Goal: Task Accomplishment & Management: Use online tool/utility

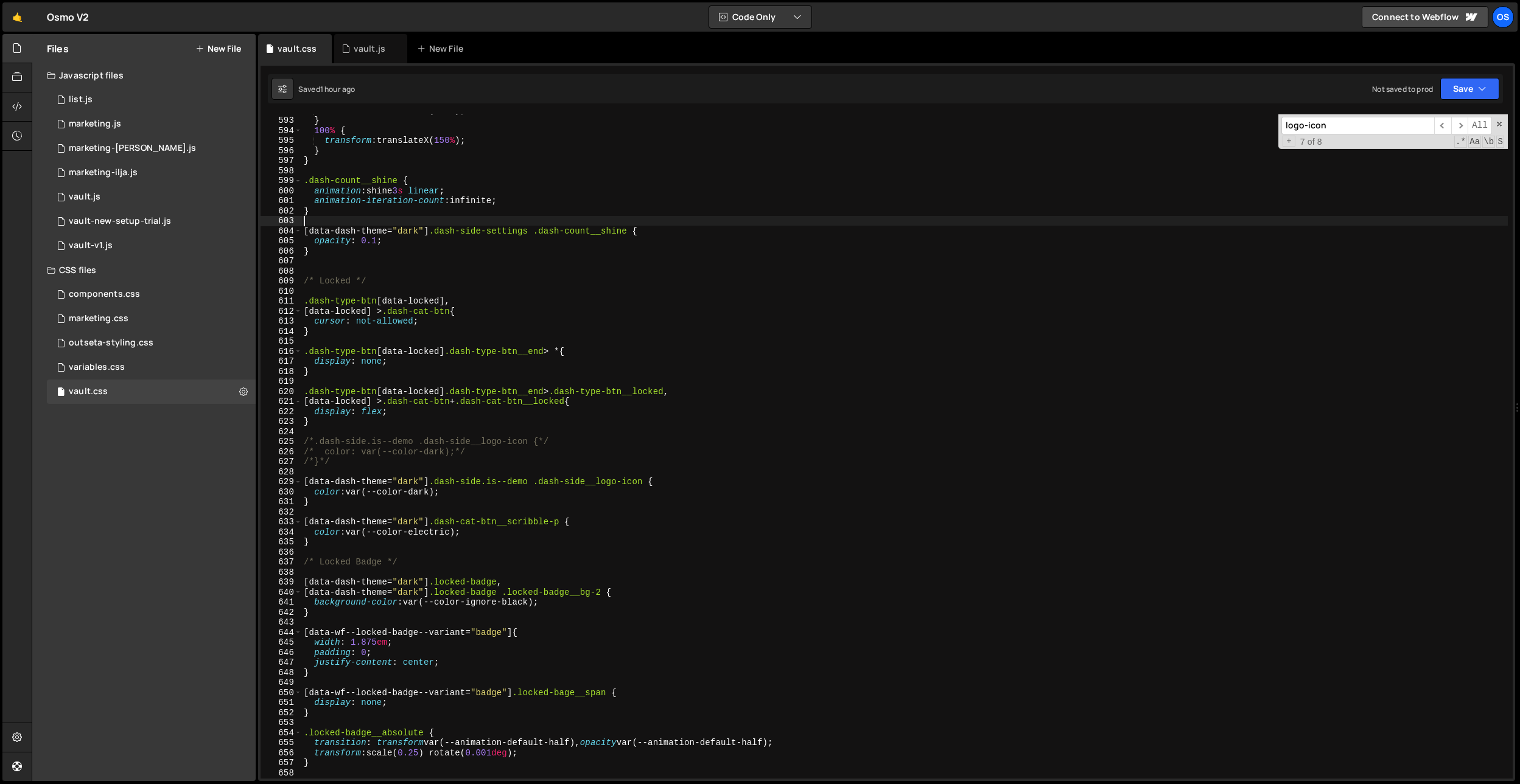
scroll to position [4149, 0]
paste input "dash-side-width"
type input "dash-side-width"
type textarea "[data-locked] > .dash-cat-btn{"
click at [734, 314] on div "transform : translateX( 150 % ) ; } 100 % { transform : translateX( 150 % ) ; }…" at bounding box center [905, 447] width 1206 height 684
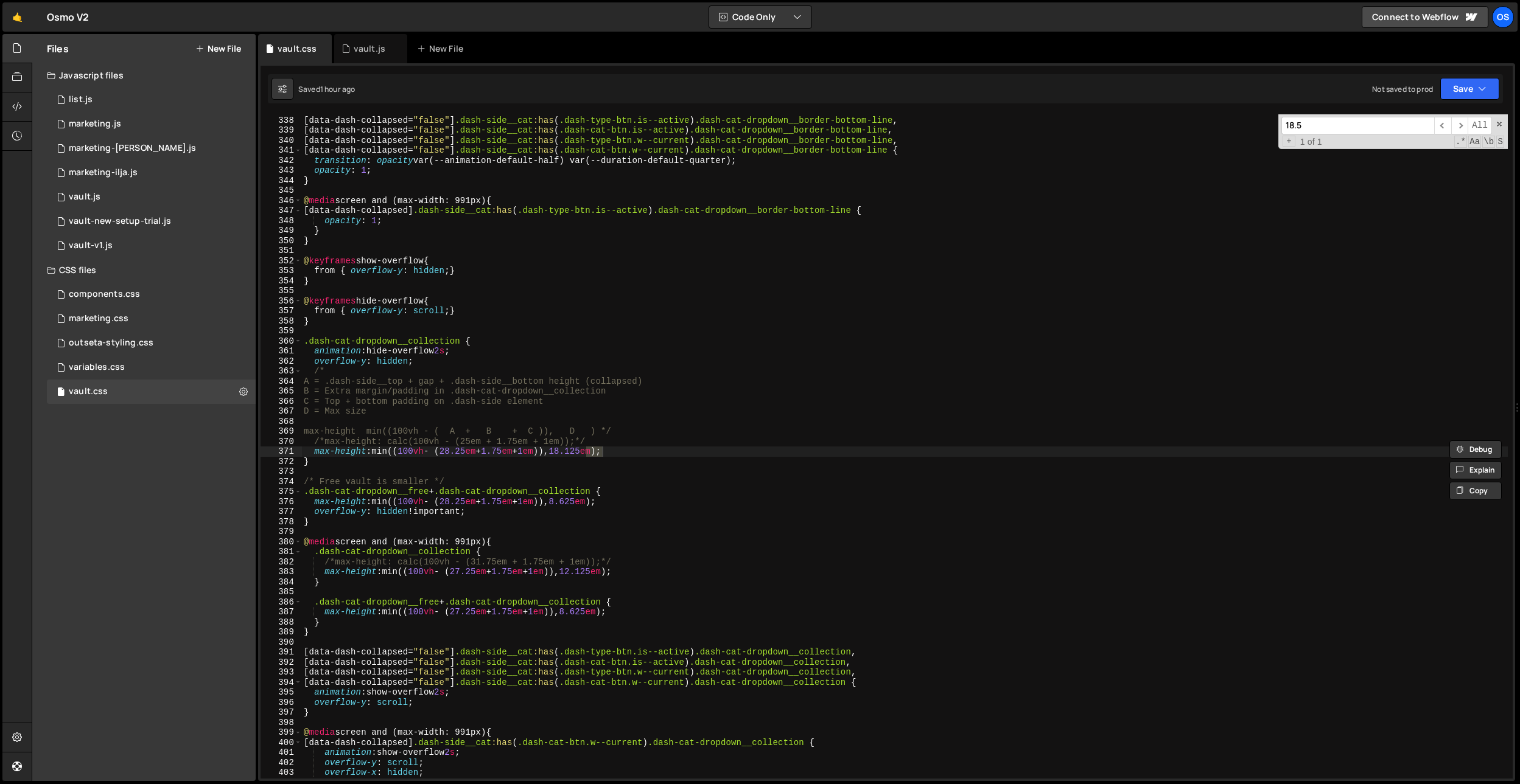
scroll to position [2362, 0]
type input "18.5"
type textarea "A = .dash-side__top + gap + .dash-side__bottom height (collapsed)"
click at [722, 380] on div "[ data-dash-collapsed = " false " ] .dash-side__cat :has ( .dash-type-btn.is--a…" at bounding box center [905, 447] width 1206 height 684
click at [372, 44] on div "vault.js" at bounding box center [369, 48] width 32 height 12
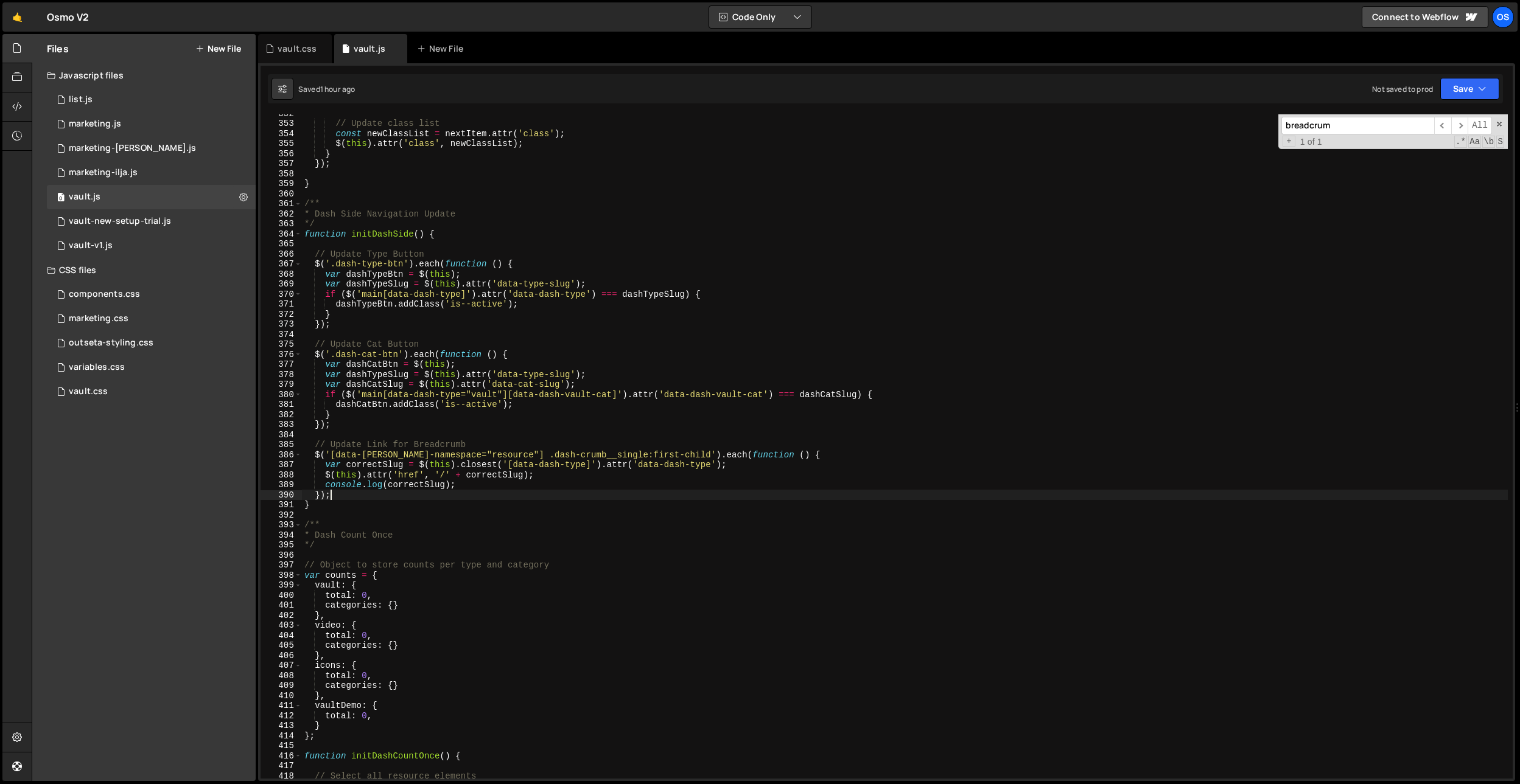
scroll to position [0, 1]
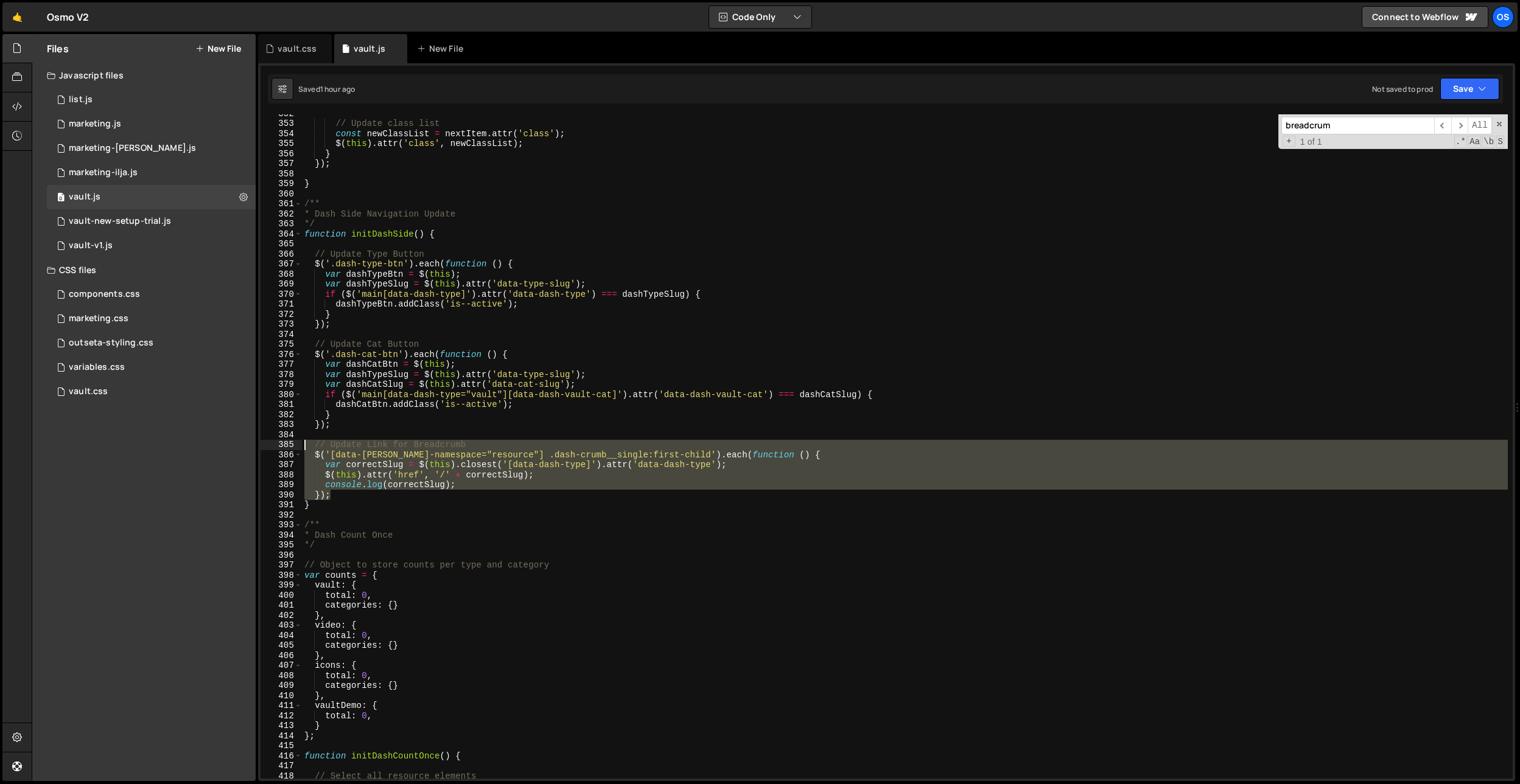
drag, startPoint x: 354, startPoint y: 497, endPoint x: 246, endPoint y: 444, distance: 120.3
click at [246, 444] on div "Files New File Javascript files 0 list.js 0 0 marketing.js 0 0 marketing-[PERSO…" at bounding box center [775, 408] width 1488 height 748
type textarea "// Update Link for Breadcrumb $('[data-[PERSON_NAME]-namespace="resource"] .das…"
